Goal: Information Seeking & Learning: Learn about a topic

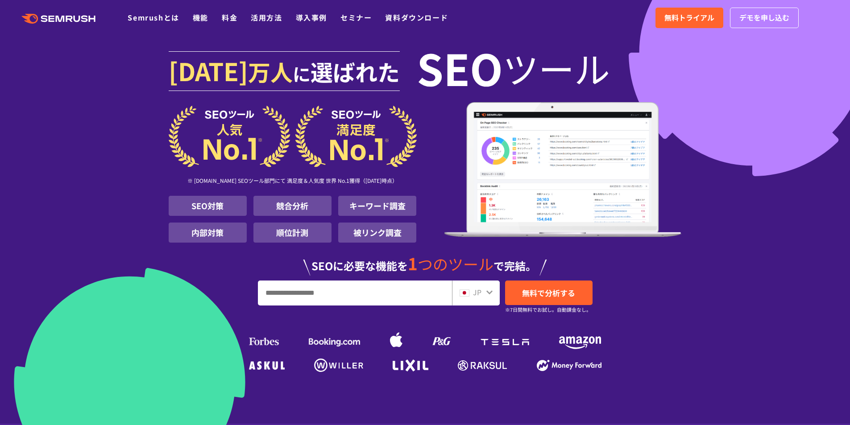
click at [291, 294] on input "URL、キーワードを入力してください" at bounding box center [354, 293] width 193 height 24
click at [233, 20] on link "料金" at bounding box center [230, 17] width 16 height 11
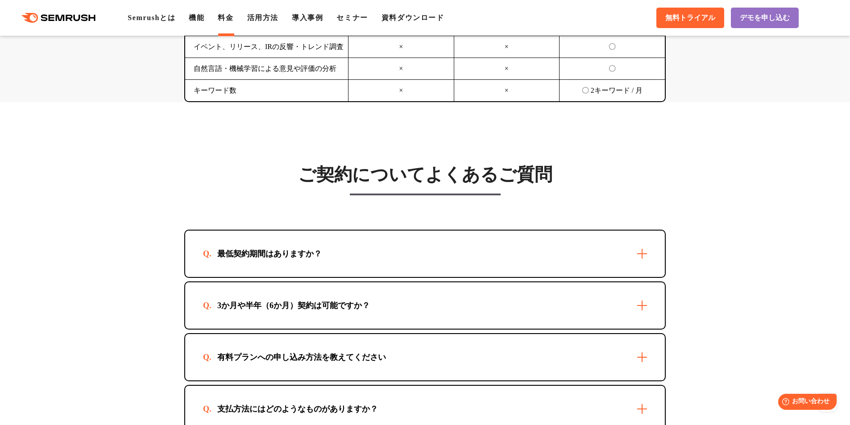
scroll to position [2454, 0]
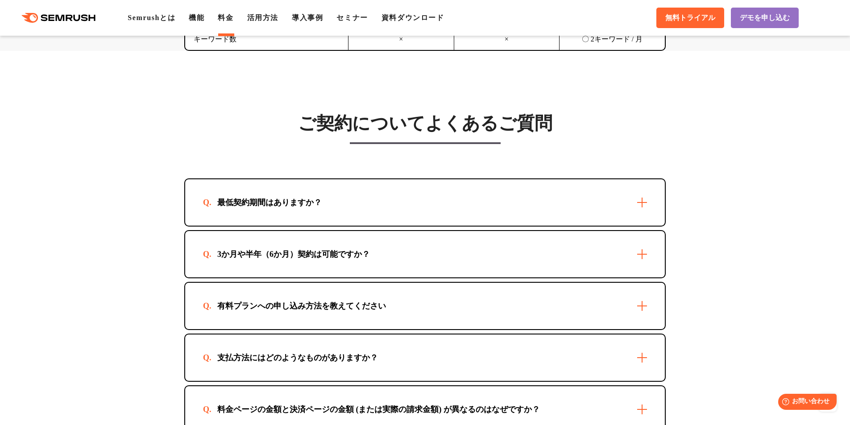
click at [270, 196] on div "最低契約期間はありますか？" at bounding box center [425, 202] width 480 height 46
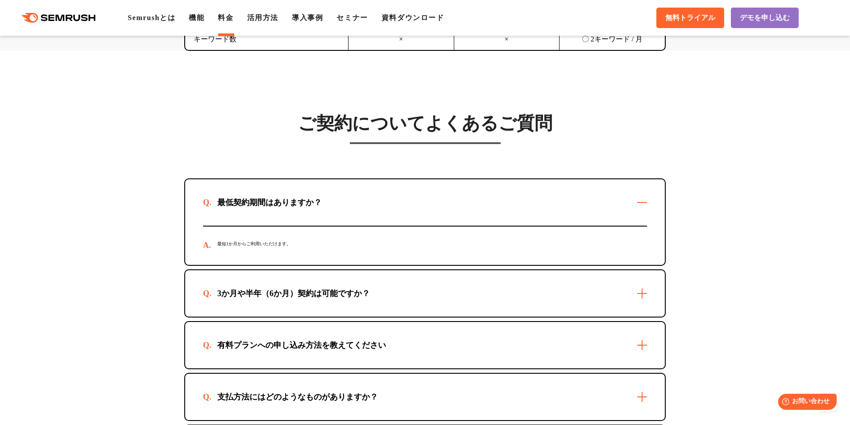
click at [247, 292] on div "3か月や半年（6か月）契約は可能ですか？" at bounding box center [293, 293] width 181 height 11
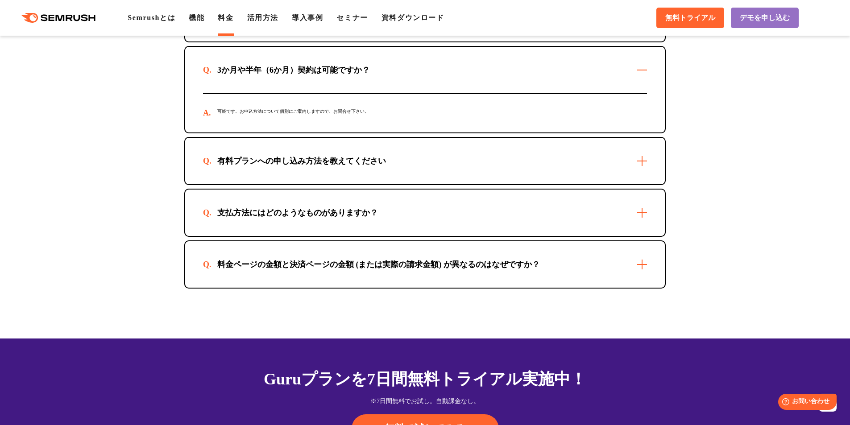
scroll to position [2678, 0]
